Goal: Task Accomplishment & Management: Use online tool/utility

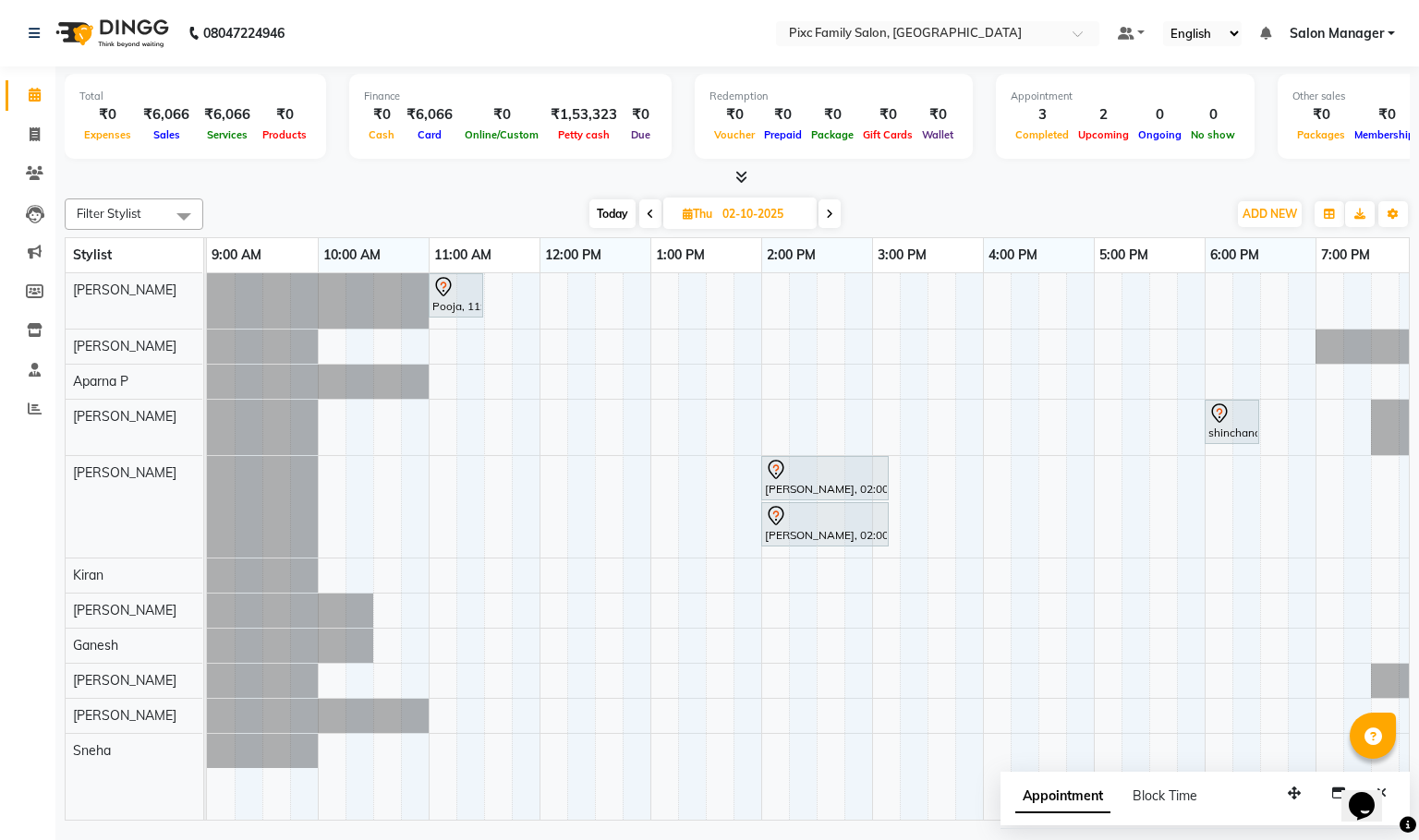
scroll to position [0, 129]
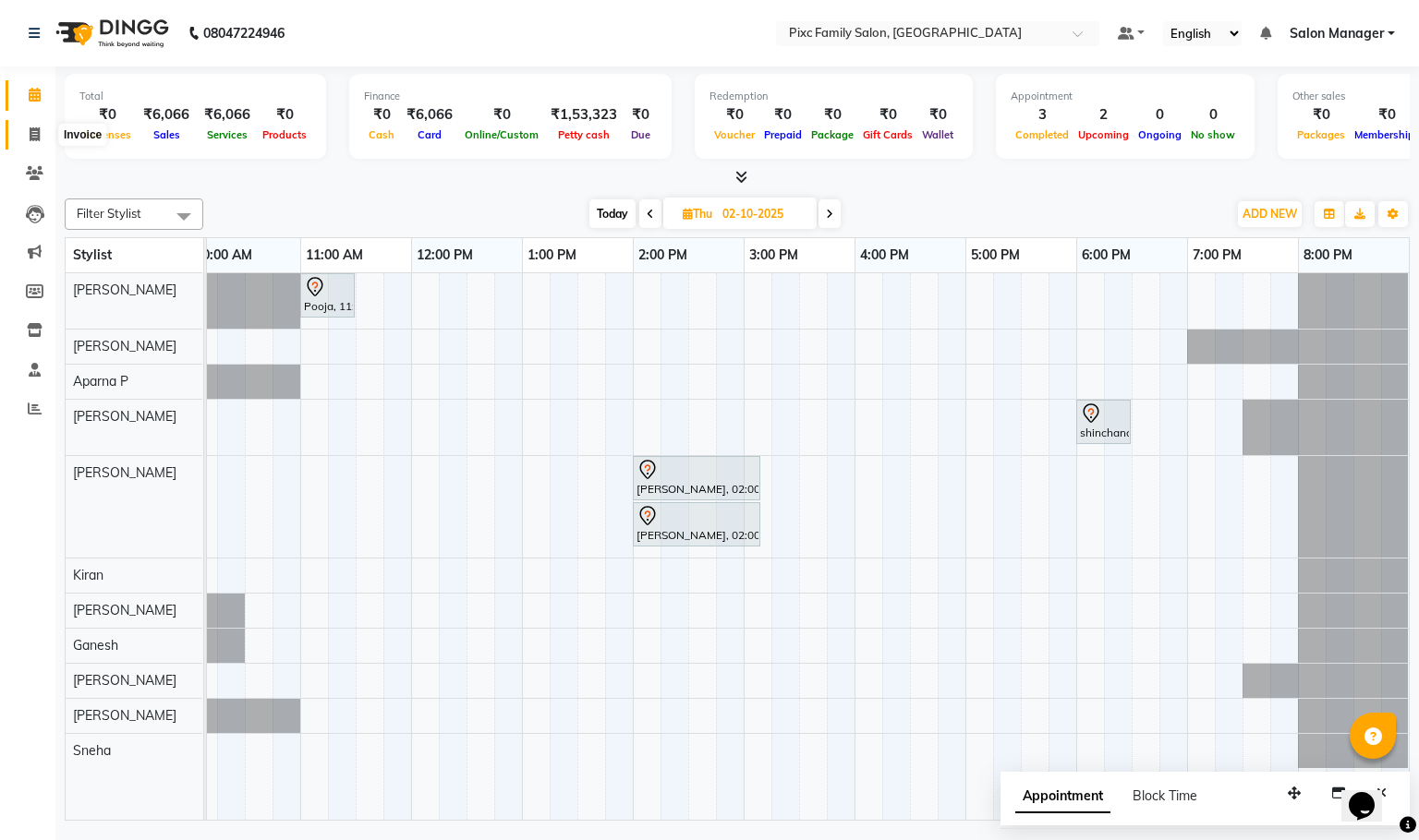
click at [43, 136] on span at bounding box center [34, 135] width 33 height 21
select select "service"
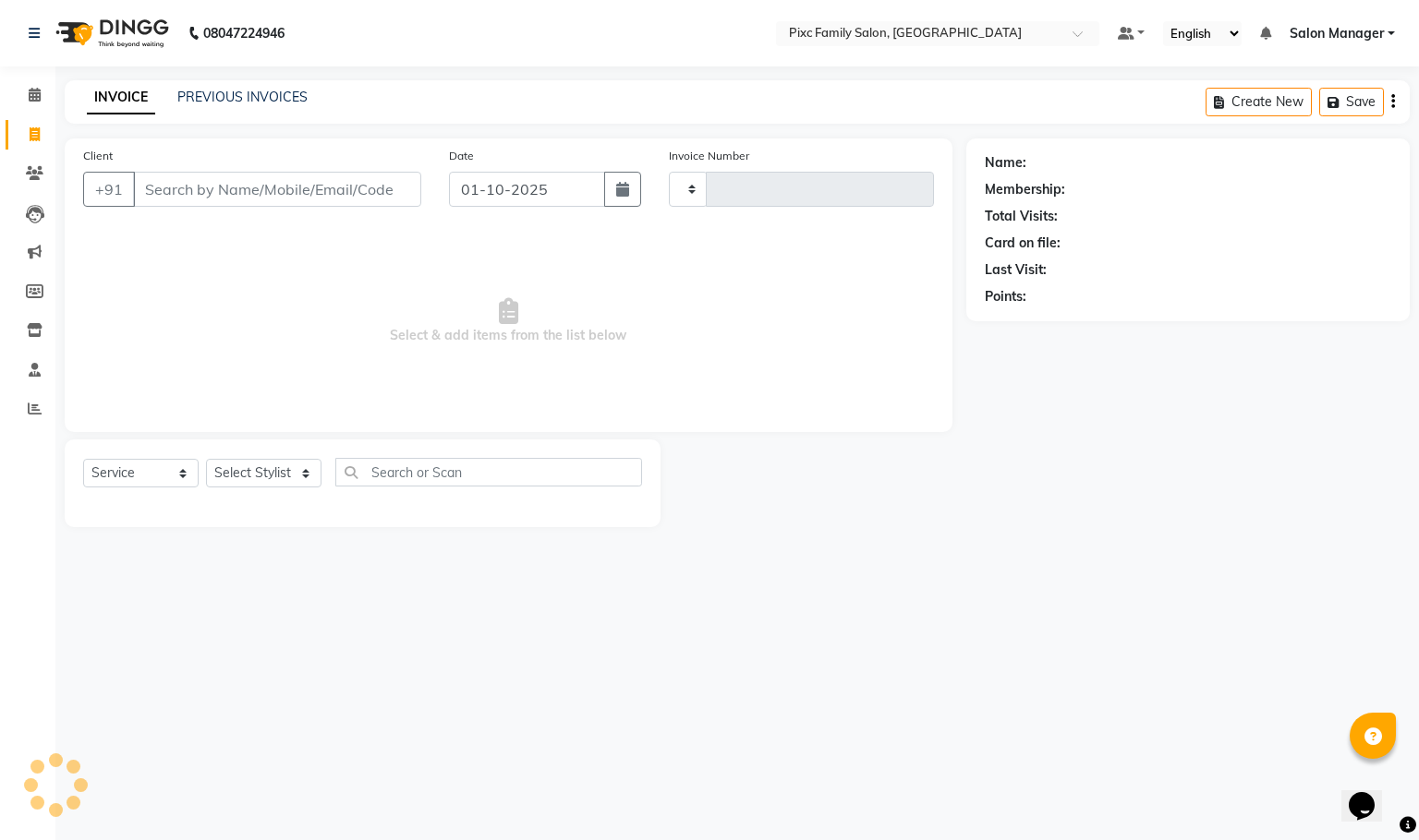
type input "1945"
select select "3509"
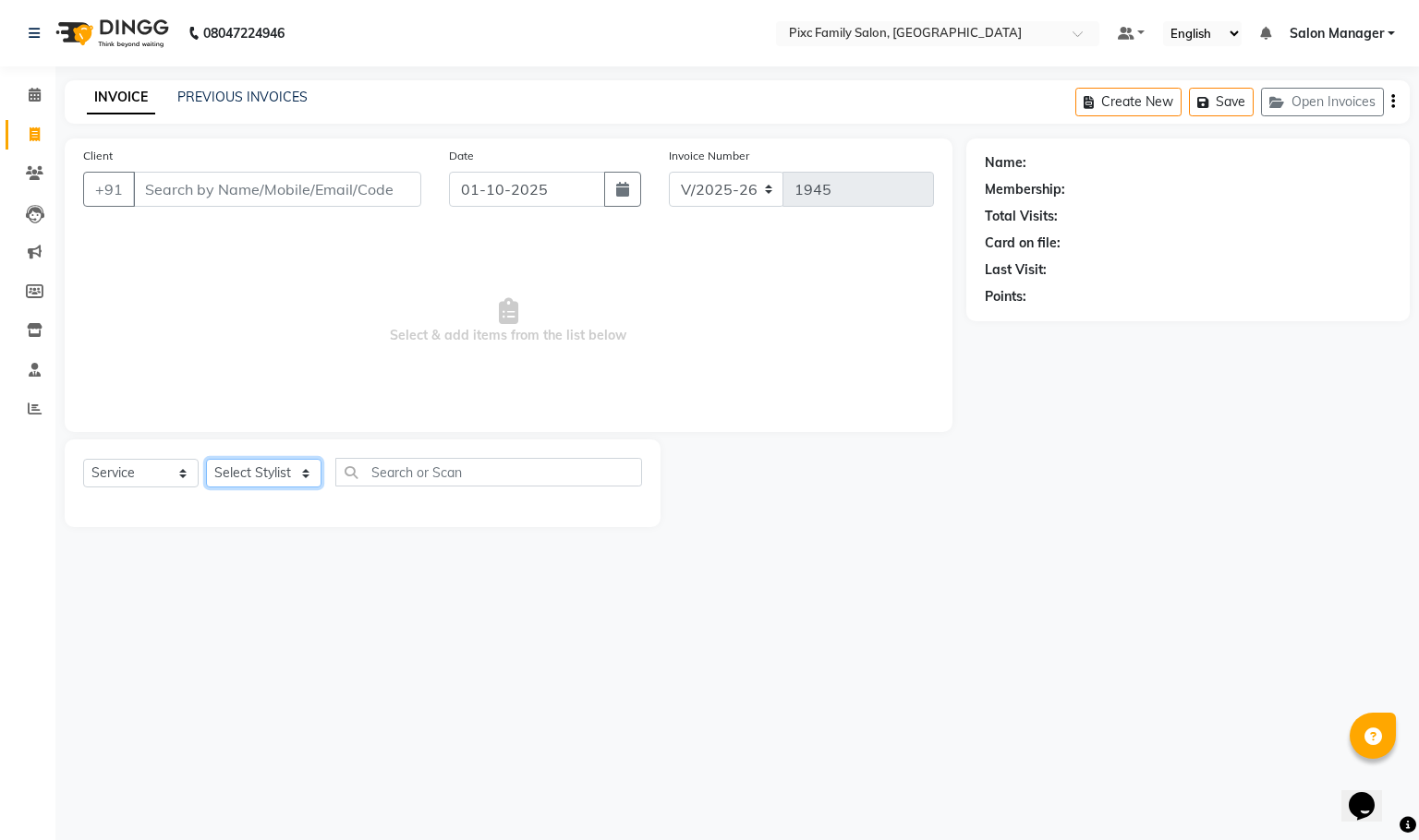
click at [278, 474] on select "Select Stylist [PERSON_NAME] [PERSON_NAME] [PERSON_NAME] Aparna P [PERSON_NAME]…" at bounding box center [264, 473] width 116 height 29
select select "39023"
click at [206, 460] on select "Select Stylist [PERSON_NAME] [PERSON_NAME] [PERSON_NAME] Aparna P [PERSON_NAME]…" at bounding box center [264, 473] width 116 height 29
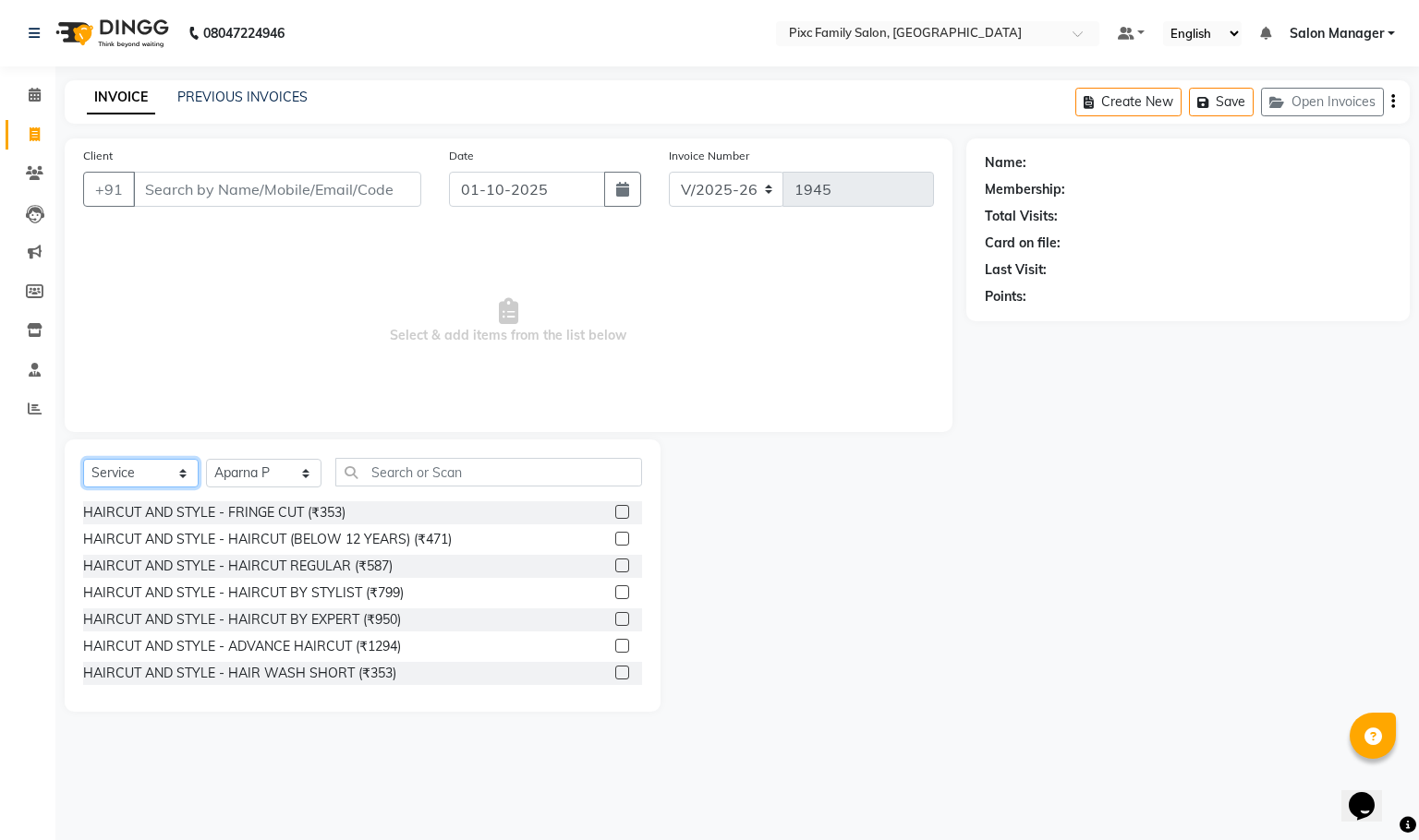
click at [150, 464] on select "Select Service Product Membership Package Voucher Prepaid Gift Card" at bounding box center [141, 473] width 116 height 29
click at [159, 480] on select "Select Service Product Membership Package Voucher Prepaid Gift Card" at bounding box center [141, 473] width 116 height 29
click at [498, 472] on input "text" at bounding box center [488, 472] width 307 height 29
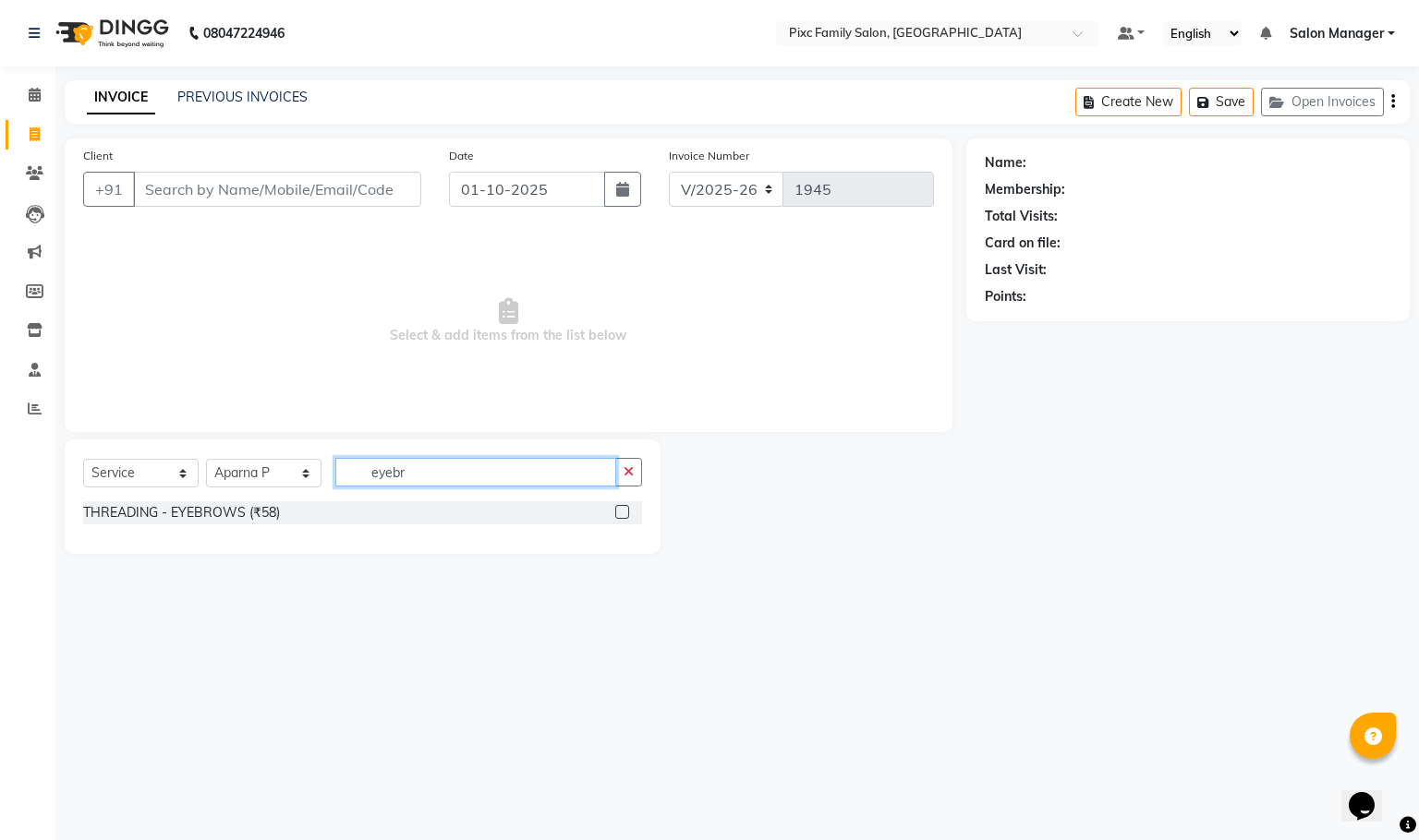
type input "eyebr"
click at [618, 507] on label at bounding box center [621, 511] width 14 height 14
click at [618, 507] on input "checkbox" at bounding box center [621, 512] width 12 height 12
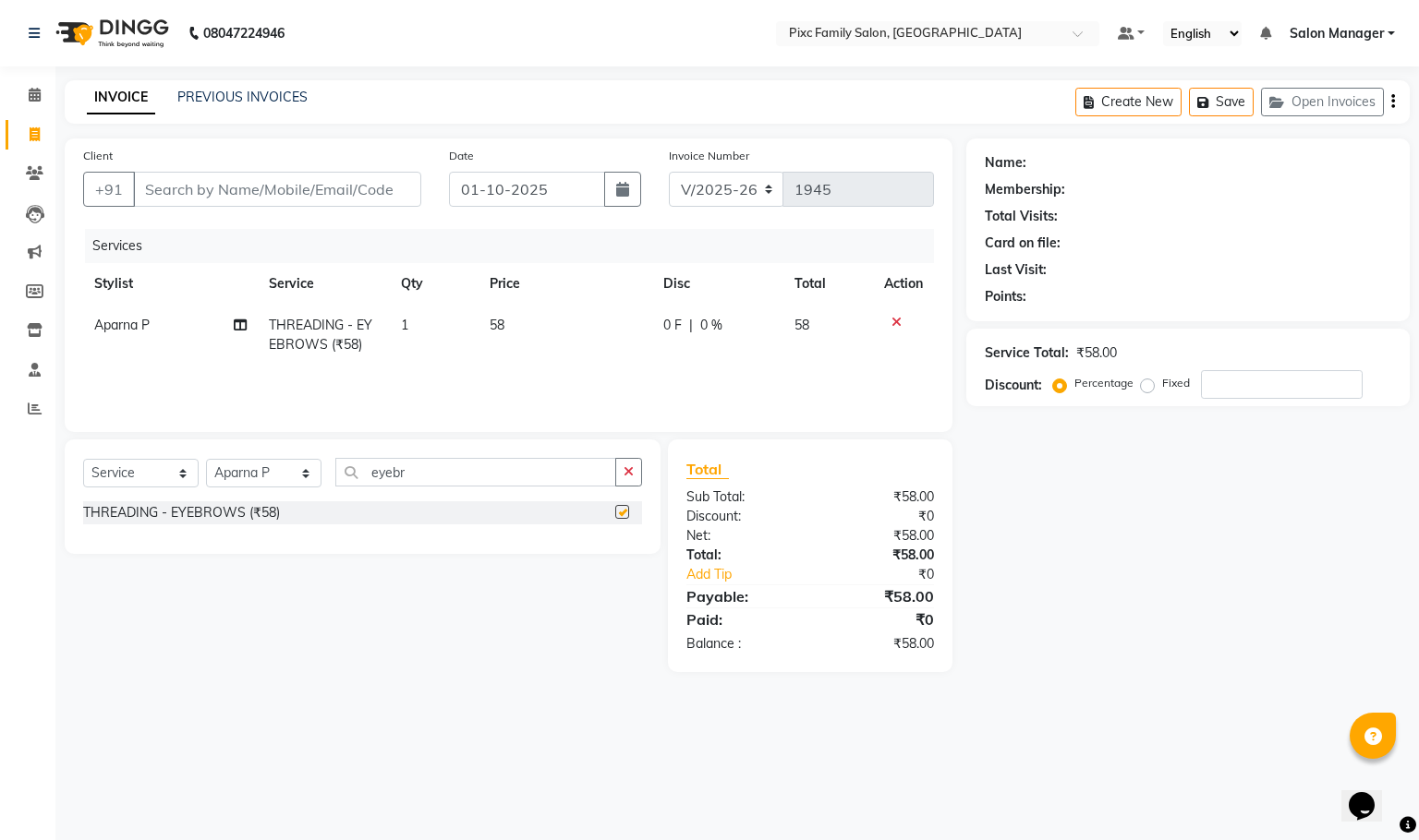
checkbox input "false"
click at [635, 477] on button "button" at bounding box center [628, 472] width 27 height 29
type input "ey"
click at [632, 480] on button "button" at bounding box center [628, 472] width 27 height 29
type input "upper"
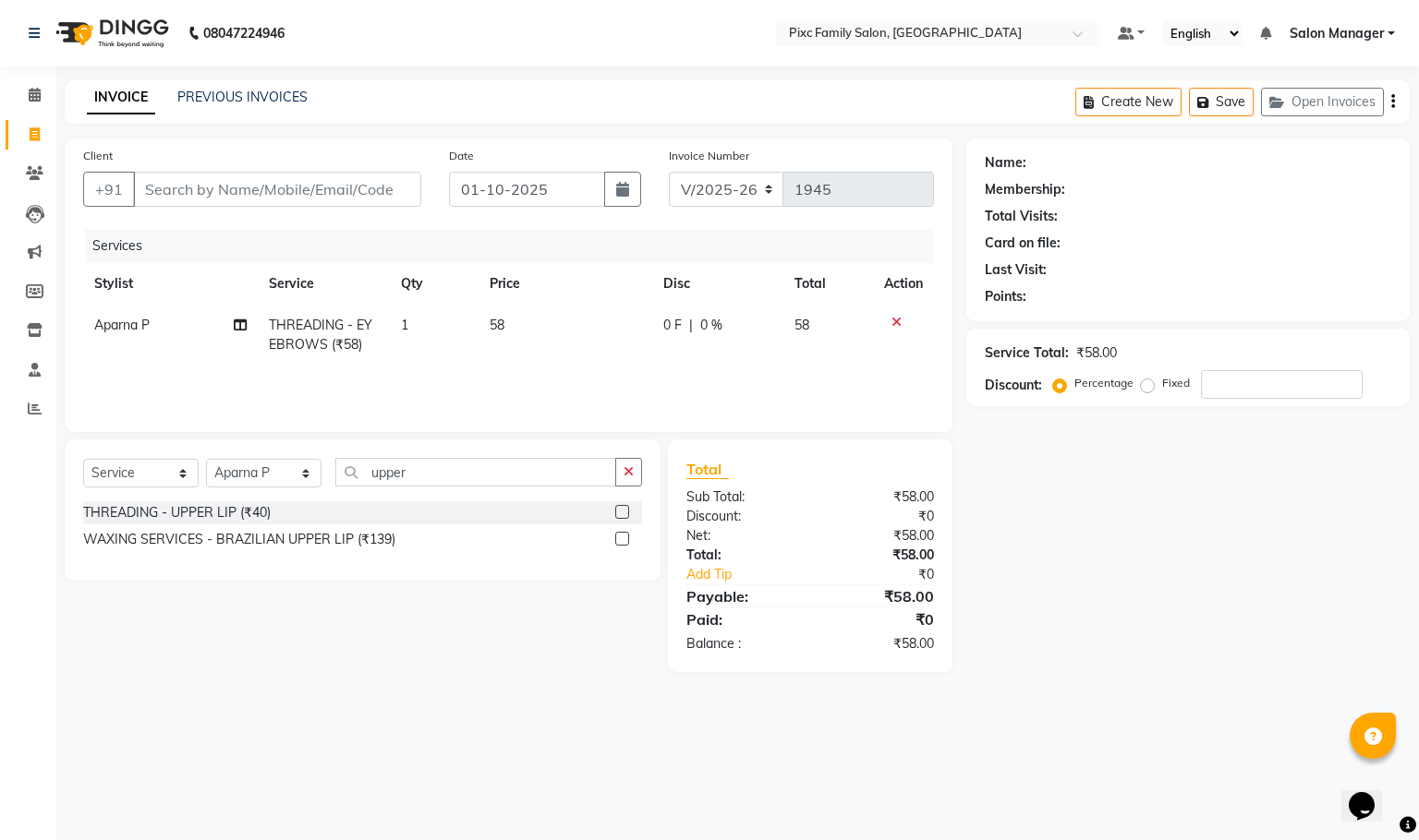
click at [621, 510] on label at bounding box center [621, 511] width 14 height 14
click at [621, 510] on input "checkbox" at bounding box center [621, 512] width 12 height 12
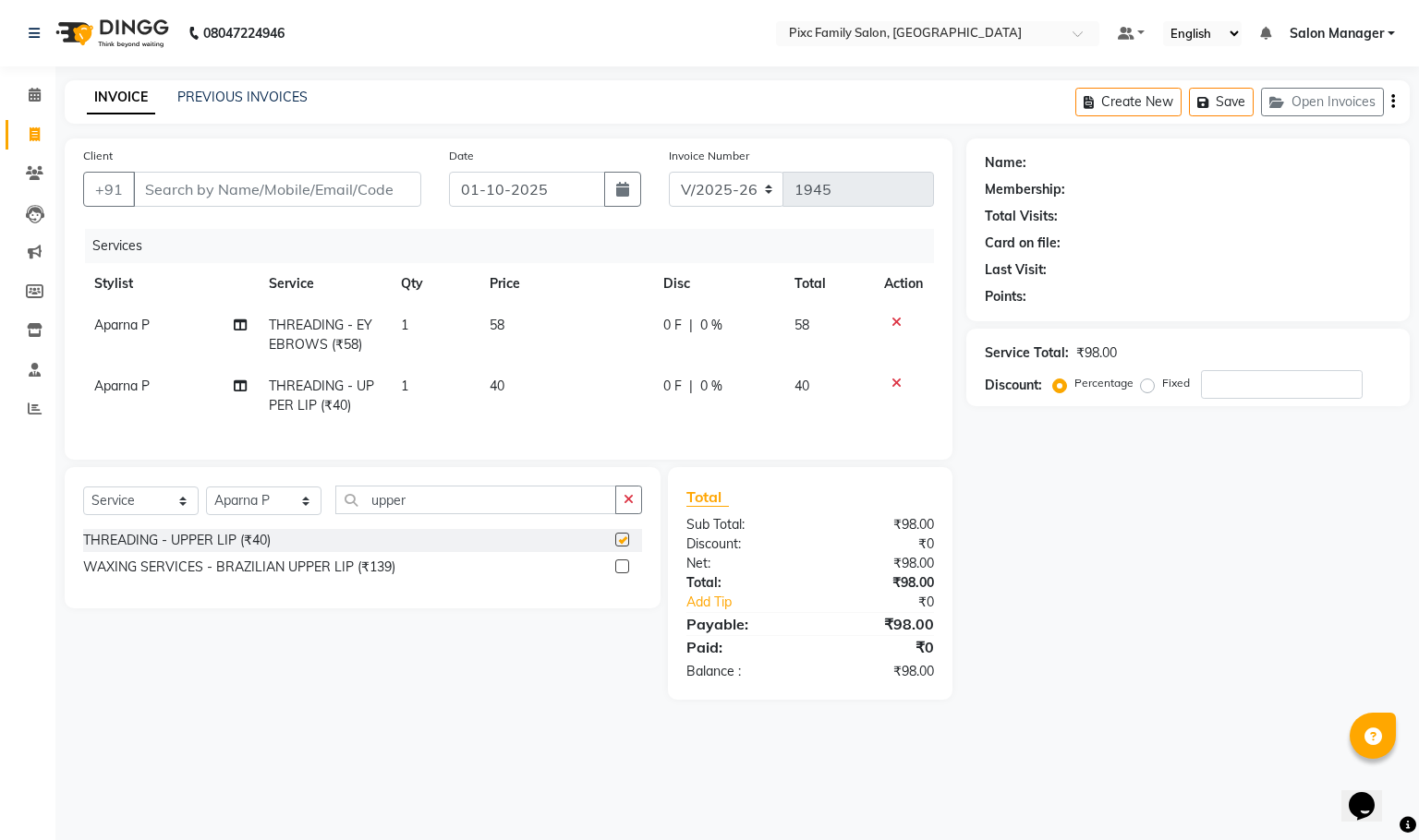
checkbox input "false"
click at [641, 514] on button "button" at bounding box center [628, 500] width 27 height 29
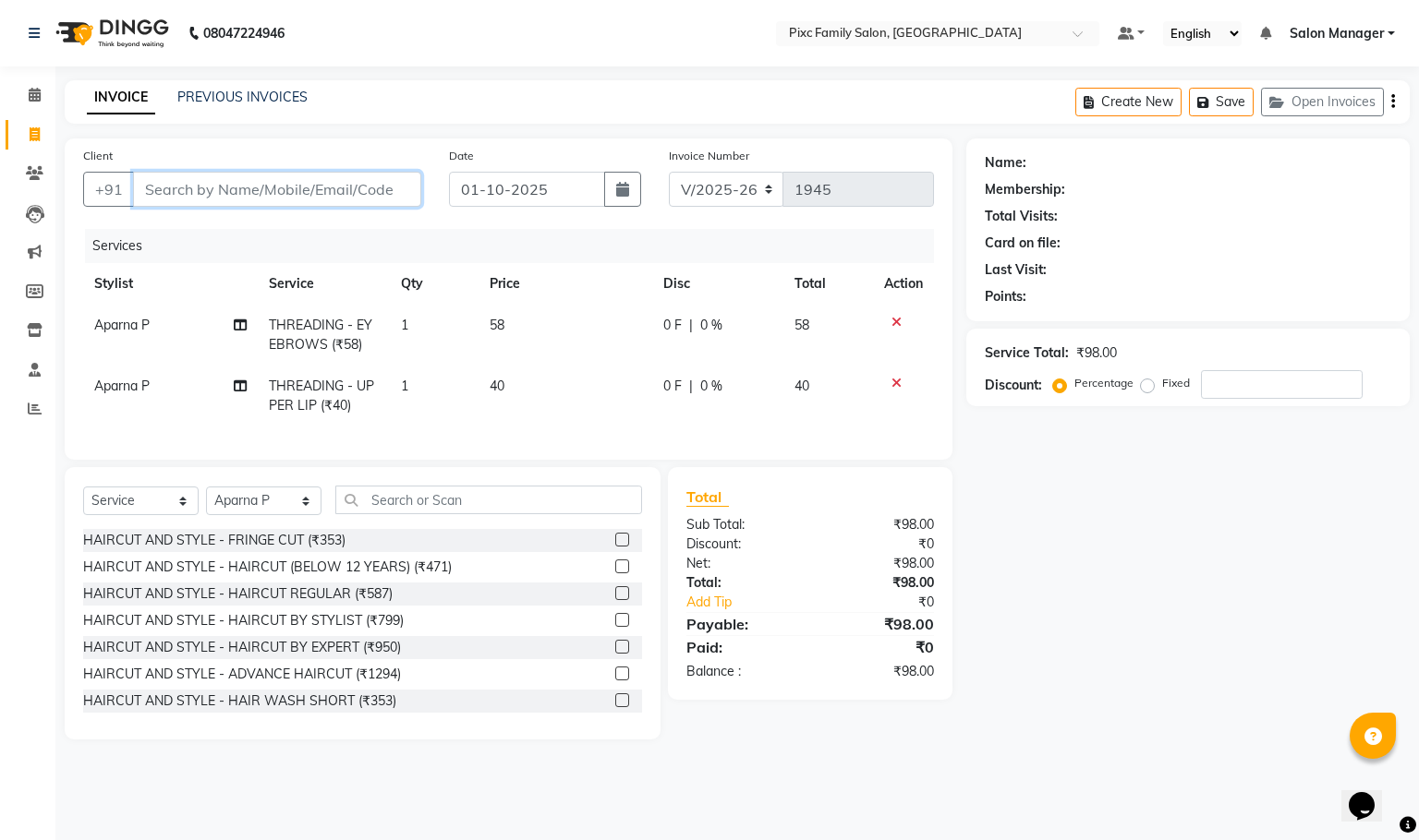
click at [166, 185] on input "Client" at bounding box center [277, 189] width 288 height 35
type input "9"
type input "0"
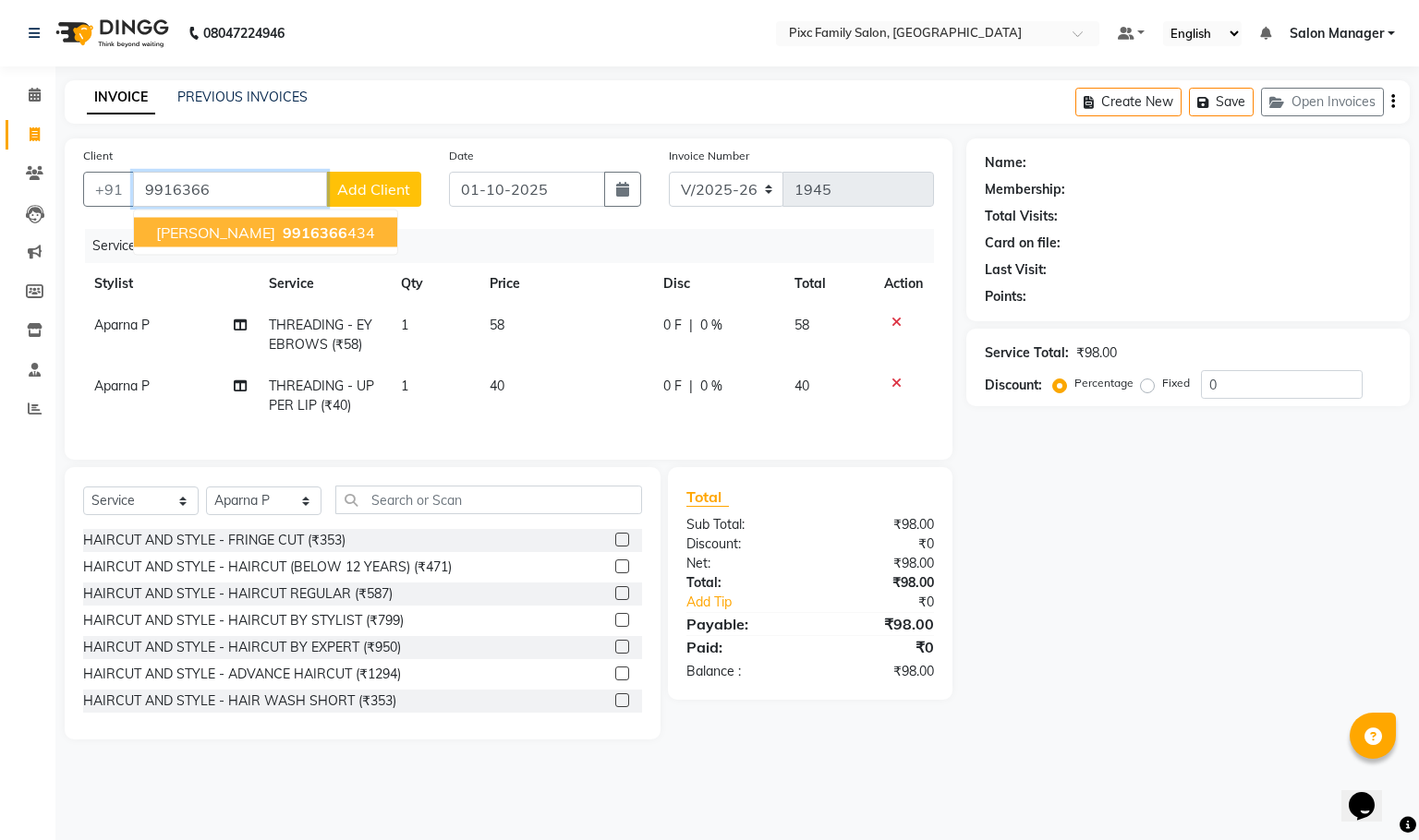
click at [282, 237] on span "9916366" at bounding box center [314, 233] width 64 height 19
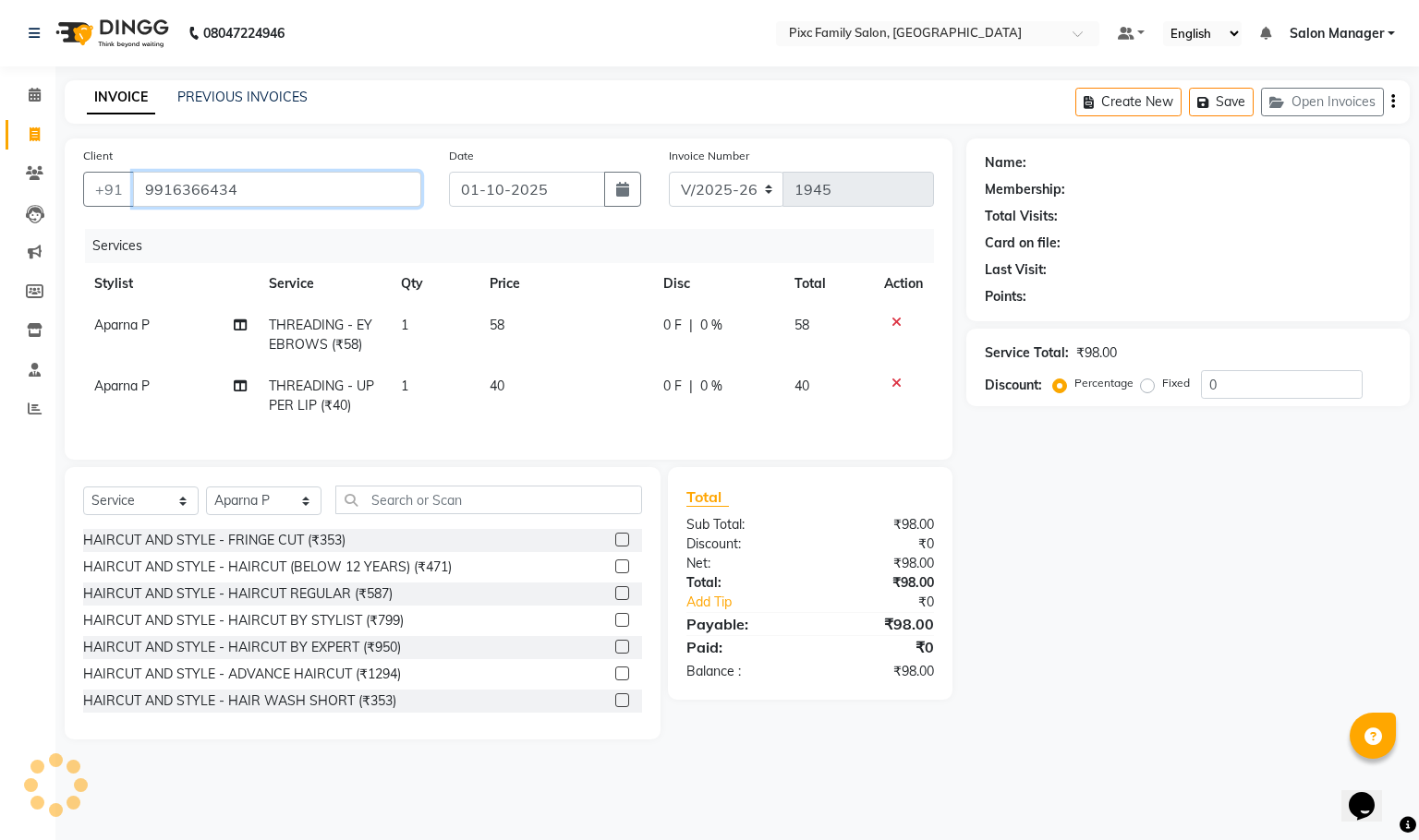
type input "9916366434"
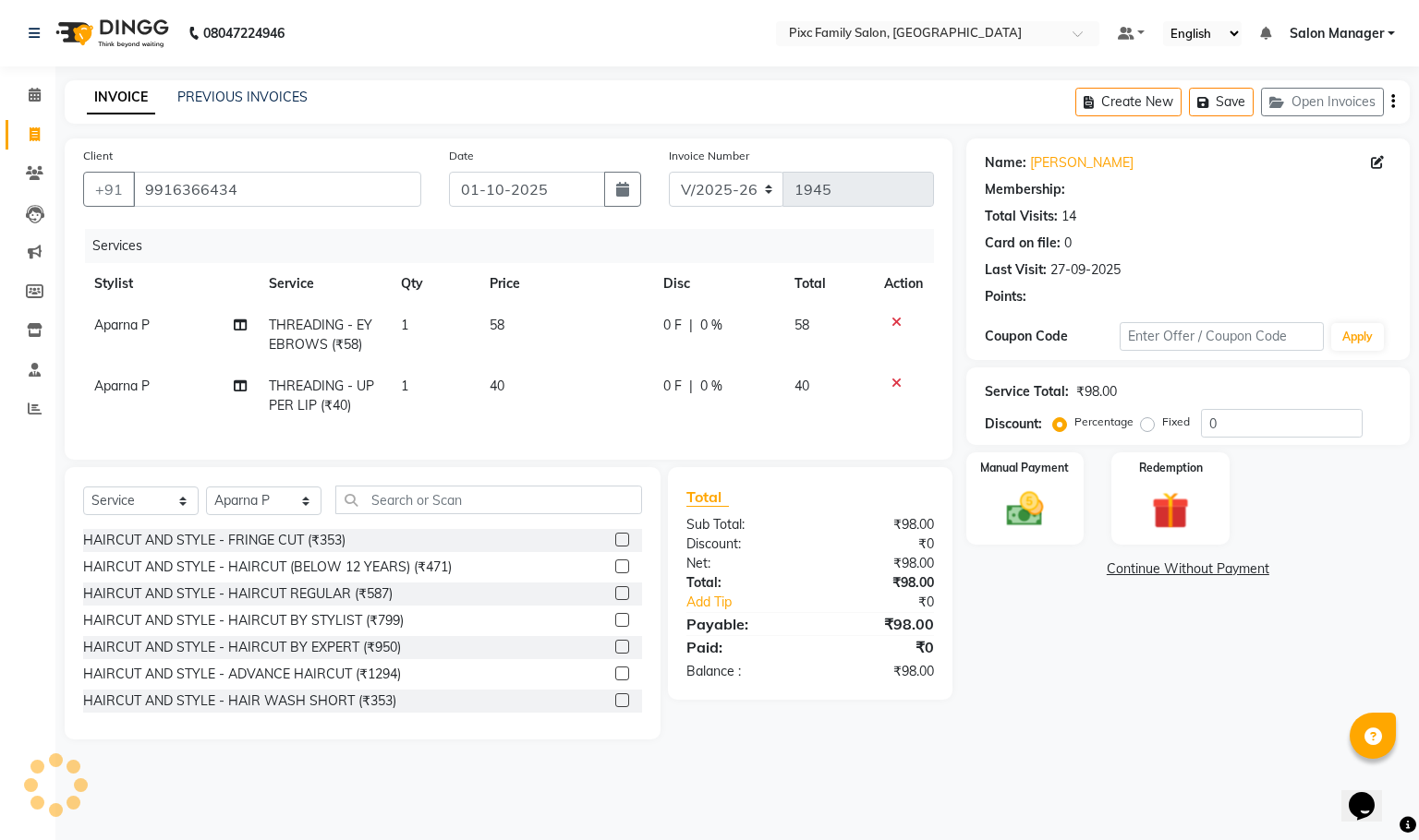
select select "1: Object"
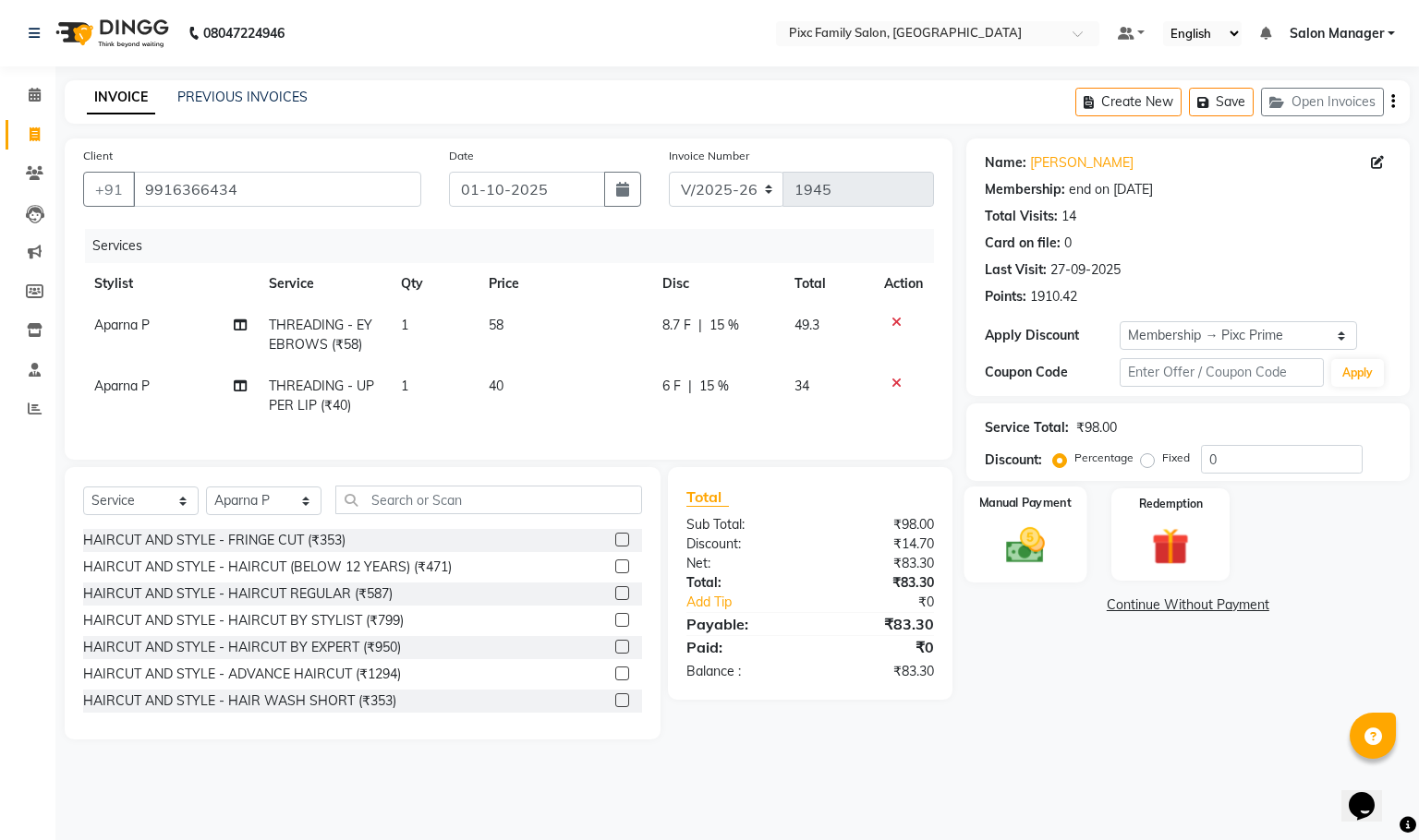
click at [995, 549] on img at bounding box center [1024, 546] width 62 height 45
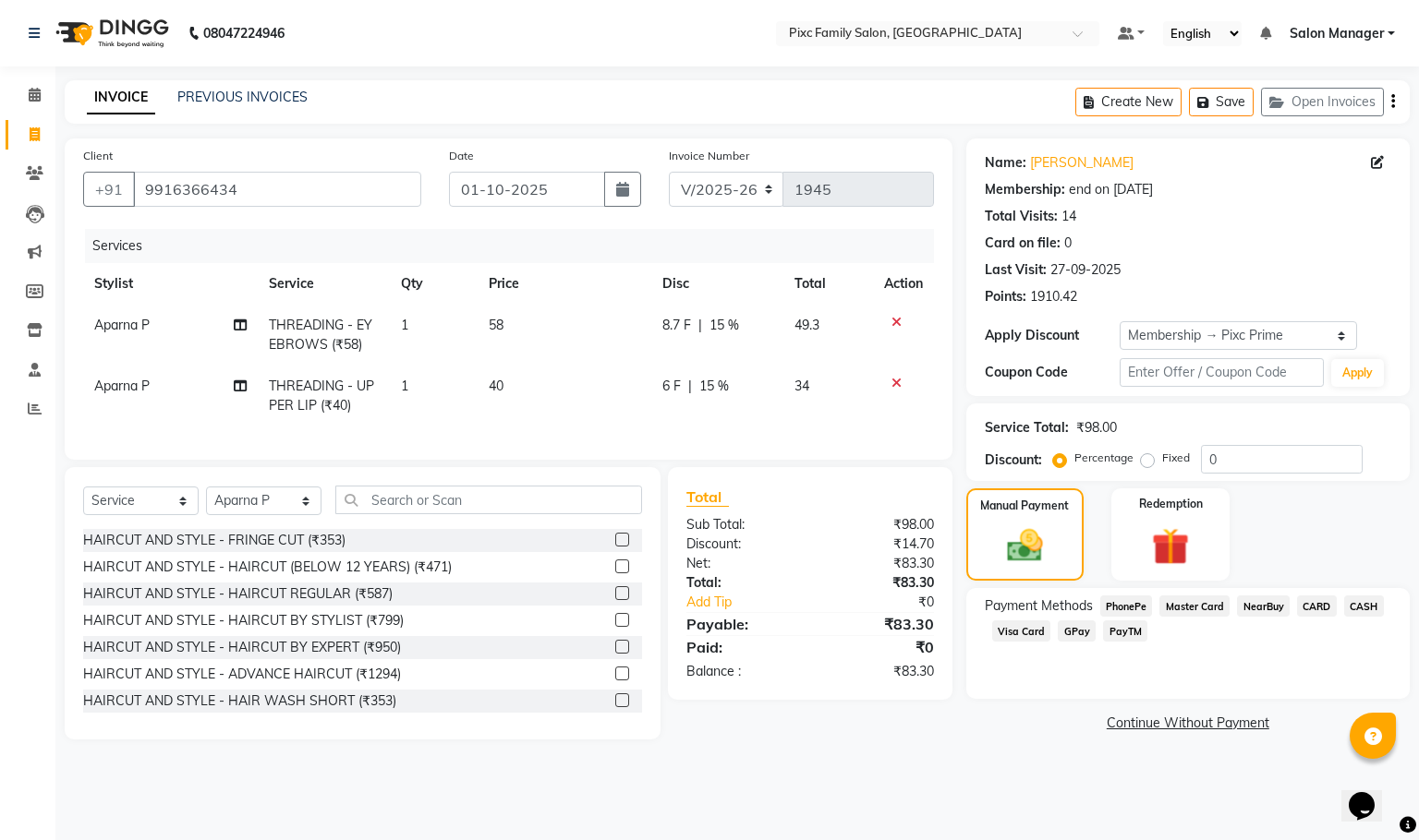
click at [1315, 602] on span "CARD" at bounding box center [1317, 606] width 40 height 21
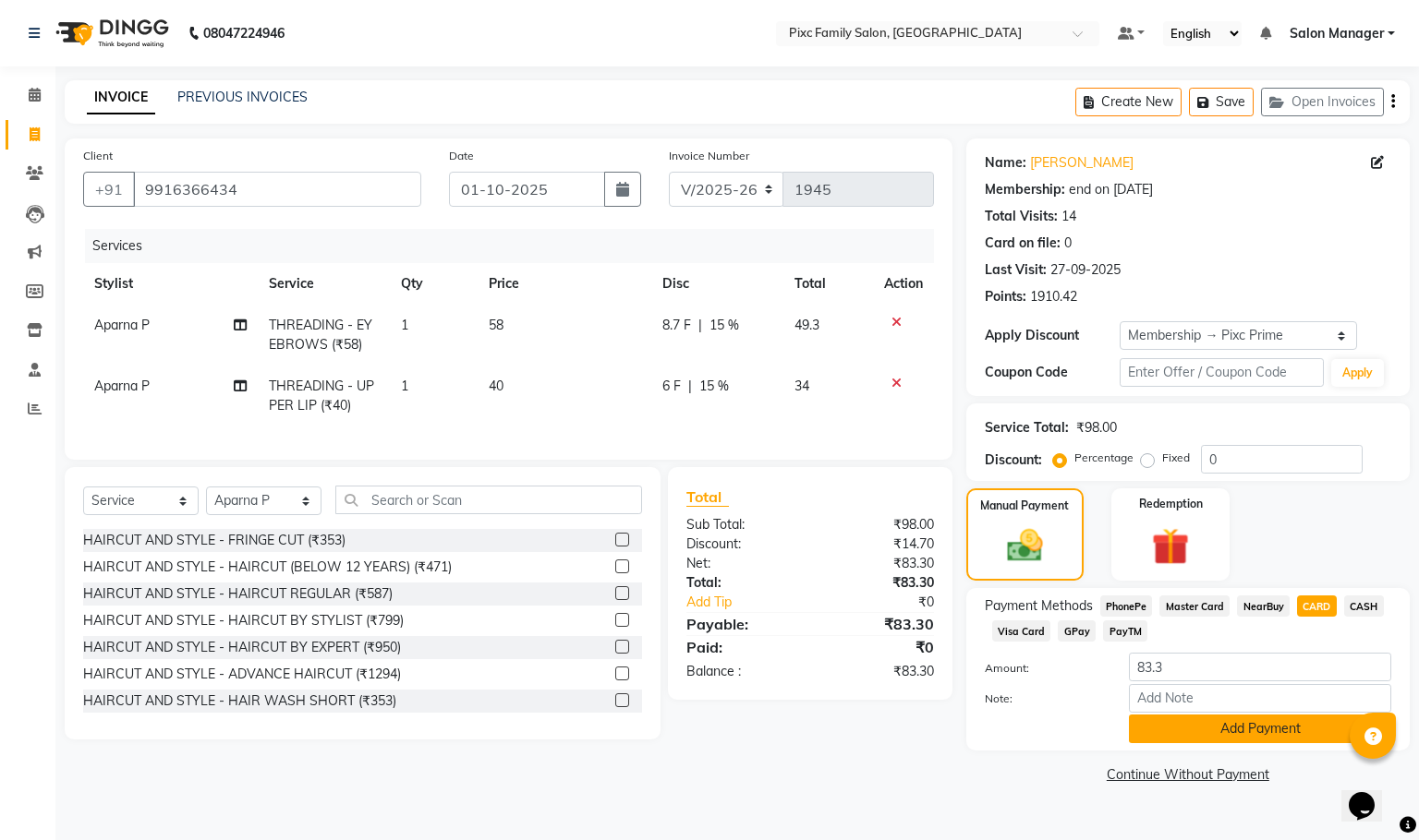
click at [1267, 724] on button "Add Payment" at bounding box center [1261, 729] width 263 height 29
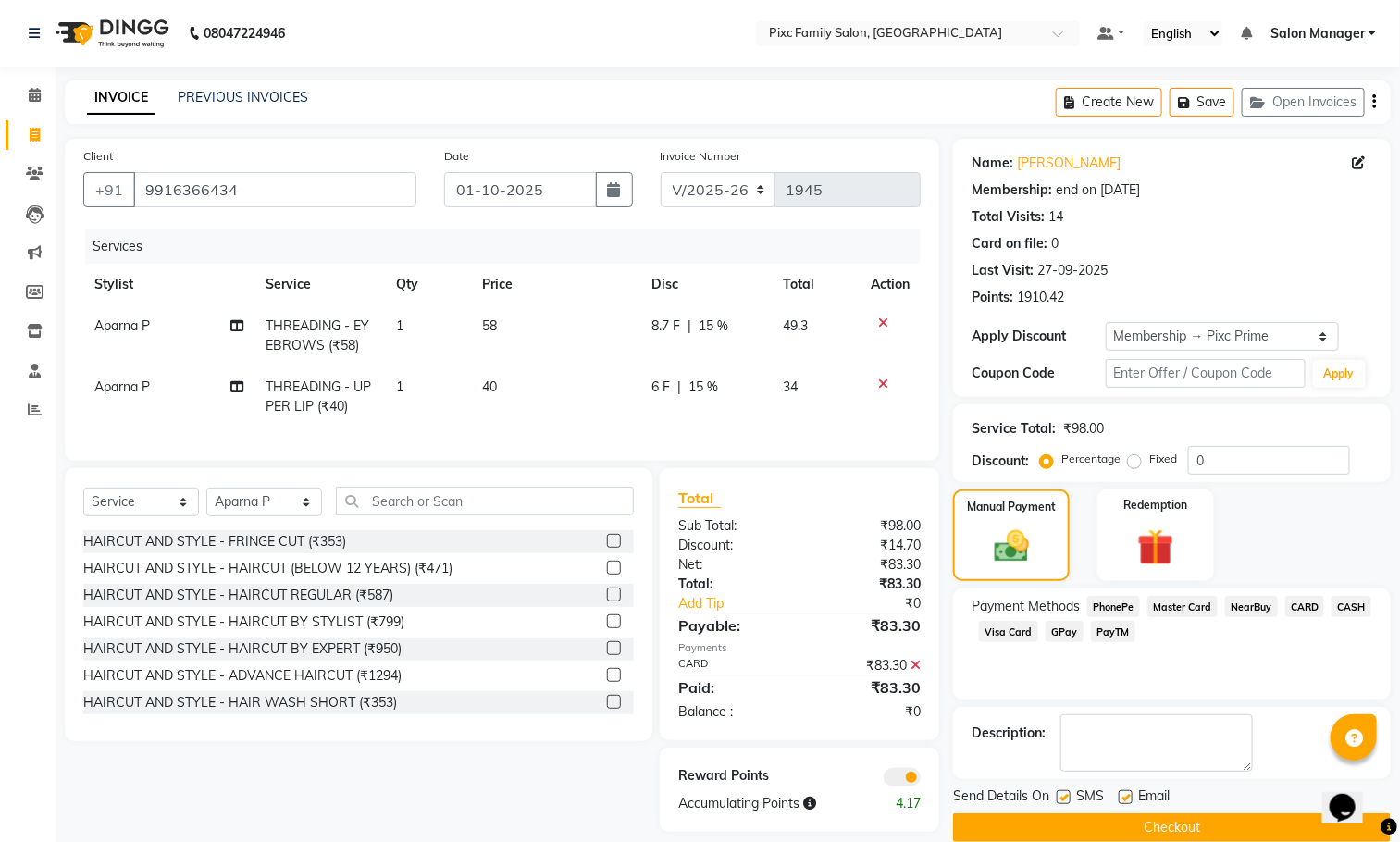
click at [1225, 826] on button "Checkout" at bounding box center [1171, 828] width 438 height 29
